Goal: Navigation & Orientation: Find specific page/section

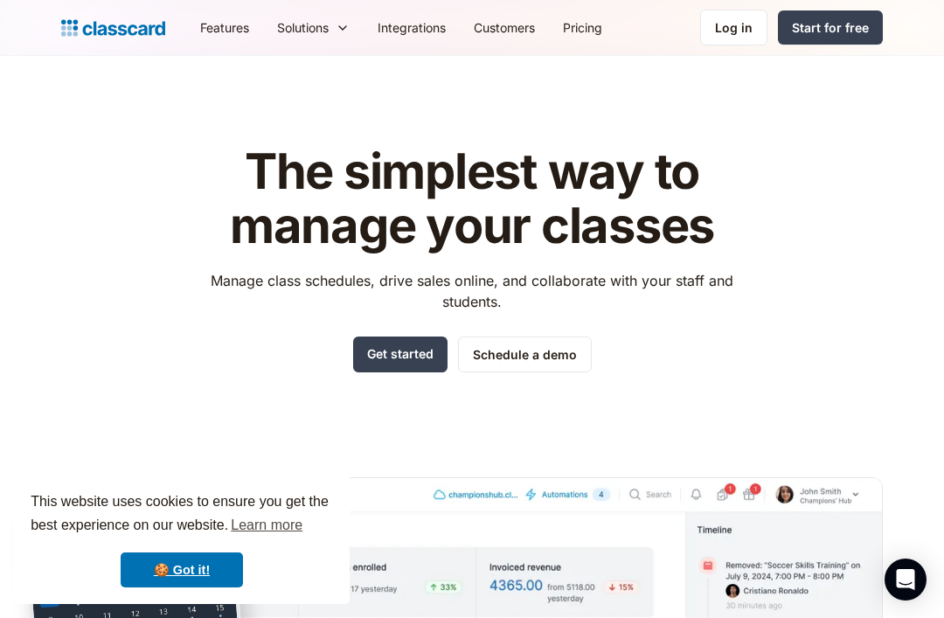
click at [489, 26] on link "Customers" at bounding box center [504, 27] width 89 height 39
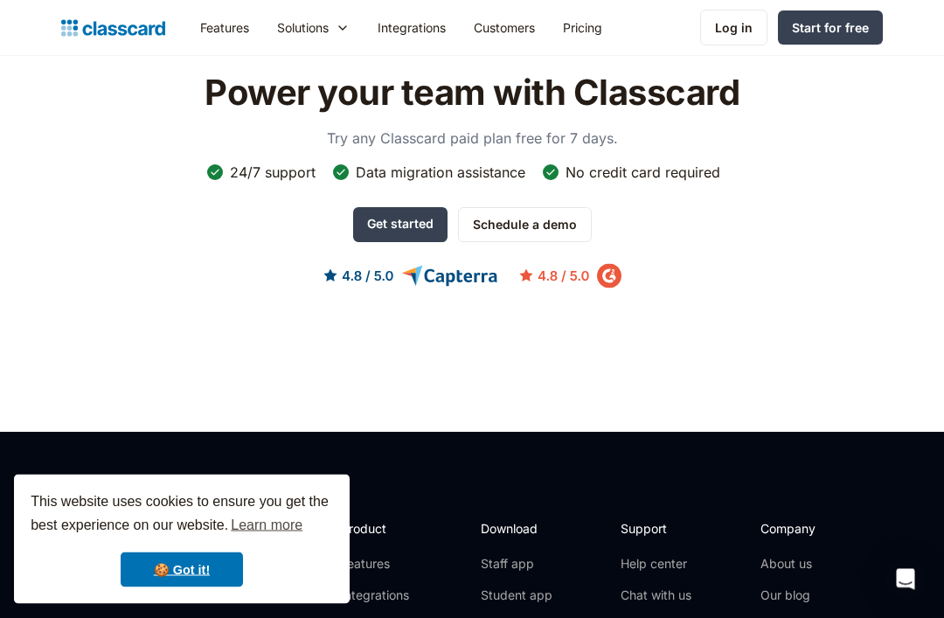
scroll to position [1862, 0]
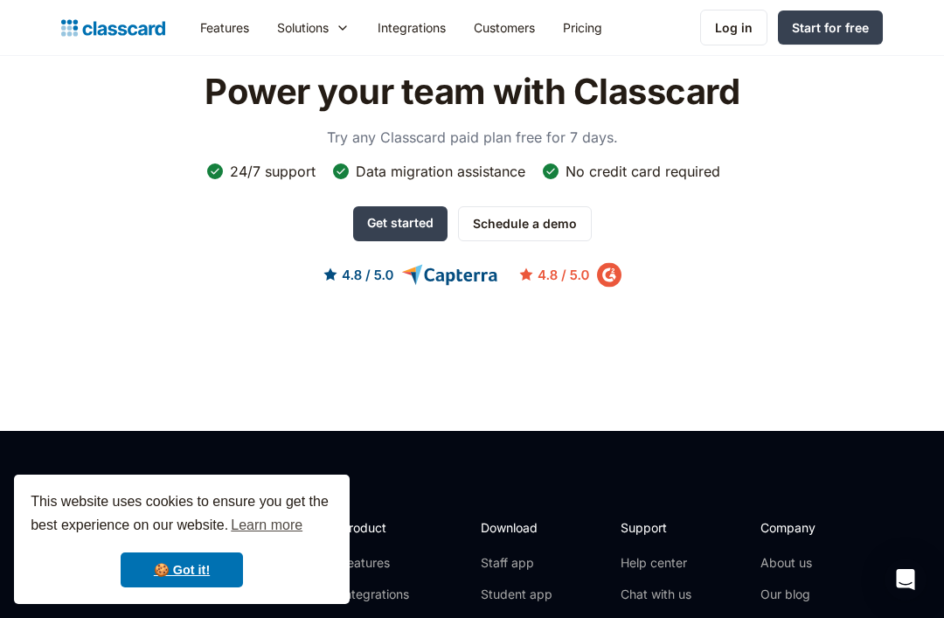
click at [341, 27] on icon at bounding box center [343, 27] width 14 height 17
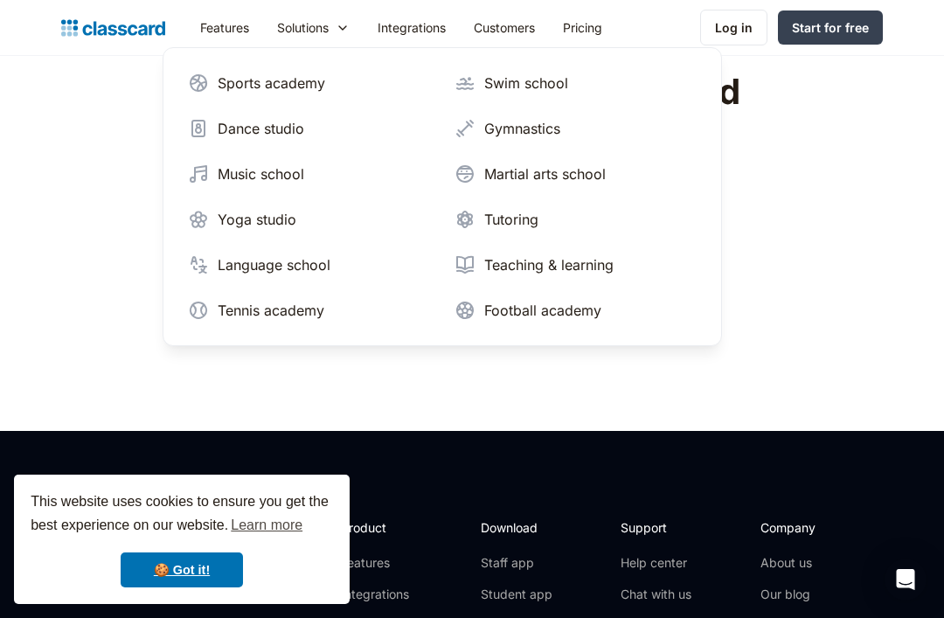
click at [307, 119] on link "Dance studio" at bounding box center [309, 128] width 256 height 35
click at [288, 167] on div "Music school" at bounding box center [261, 173] width 87 height 21
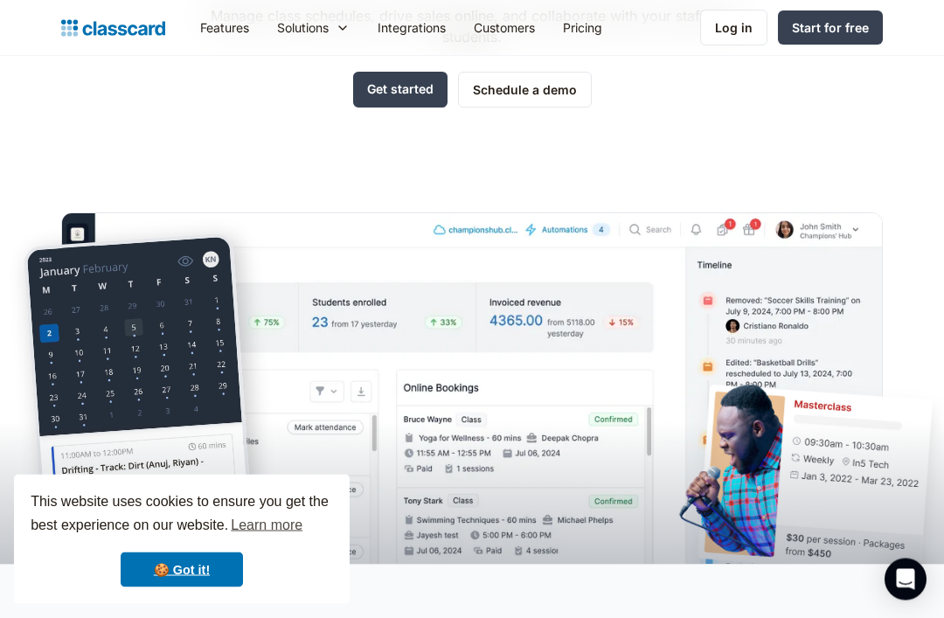
scroll to position [253, 0]
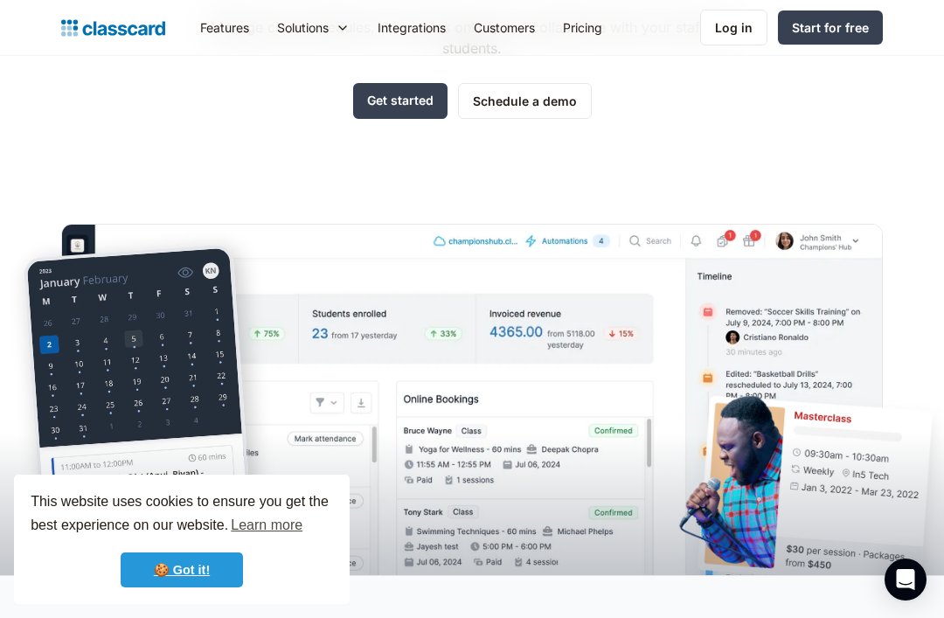
click at [192, 553] on link "🍪 Got it!" at bounding box center [182, 569] width 122 height 35
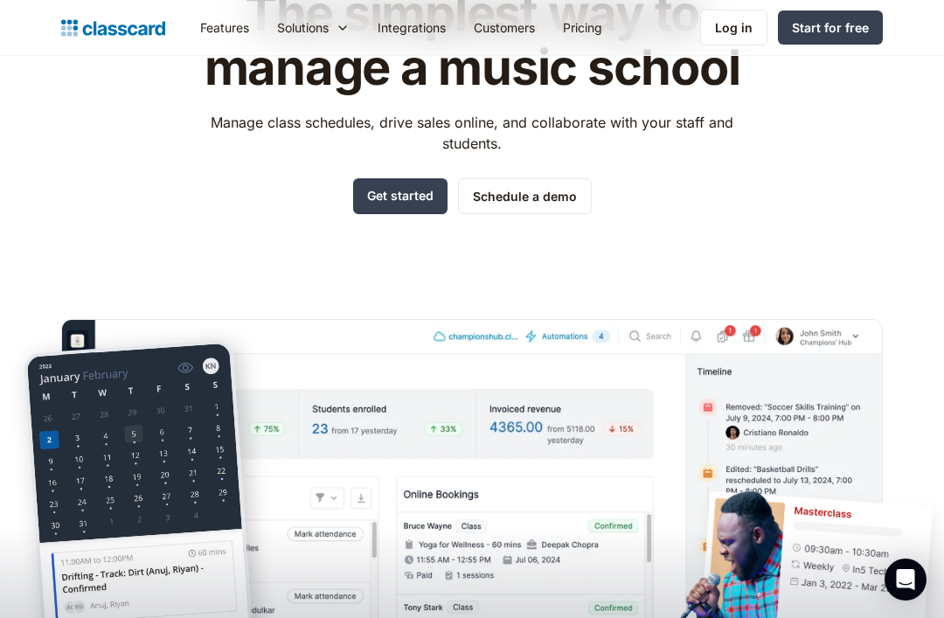
scroll to position [0, 0]
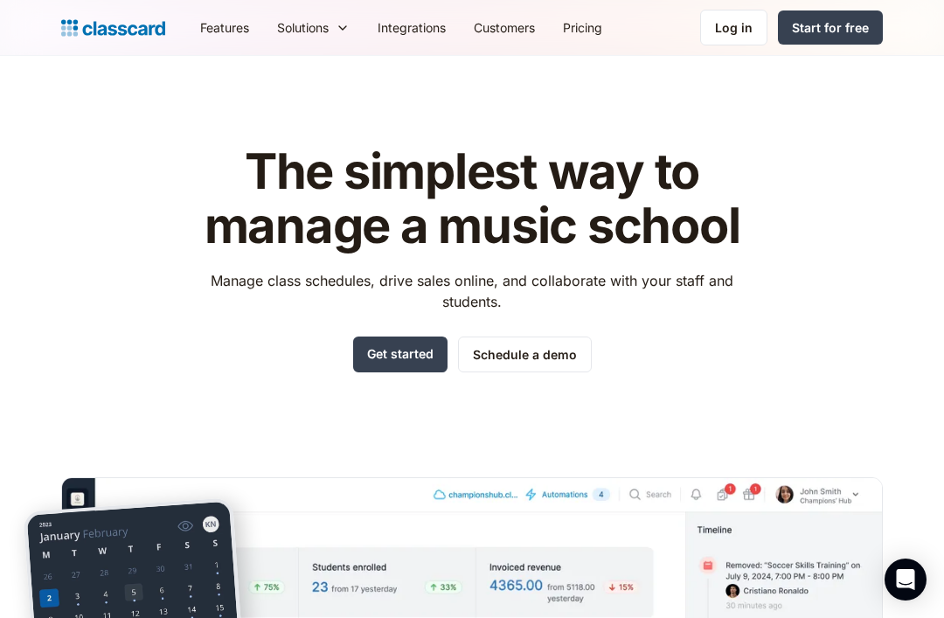
click at [751, 13] on link "Log in" at bounding box center [733, 28] width 67 height 36
